Goal: Information Seeking & Learning: Learn about a topic

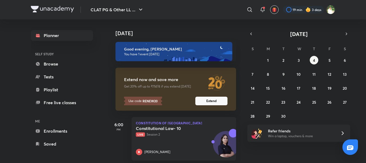
click at [203, 142] on div "Constitutional Law- 10 Live Session 2 [PERSON_NAME]" at bounding box center [178, 139] width 84 height 29
click at [187, 138] on div "Constitutional Law- 10 Live Session 2 [PERSON_NAME]" at bounding box center [178, 139] width 84 height 29
click at [328, 61] on abbr "5" at bounding box center [329, 60] width 2 height 5
